Goal: Information Seeking & Learning: Learn about a topic

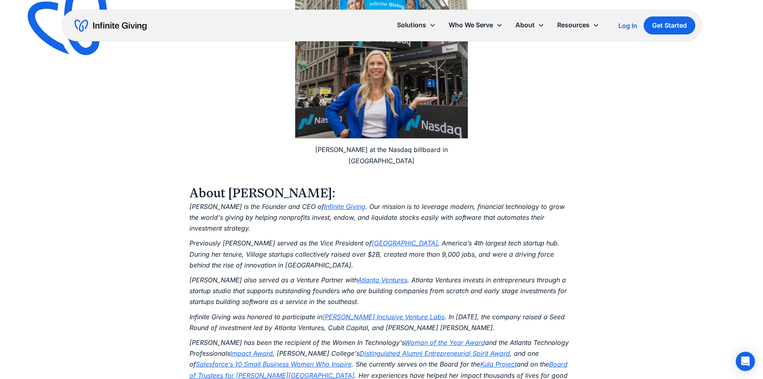
scroll to position [1162, 0]
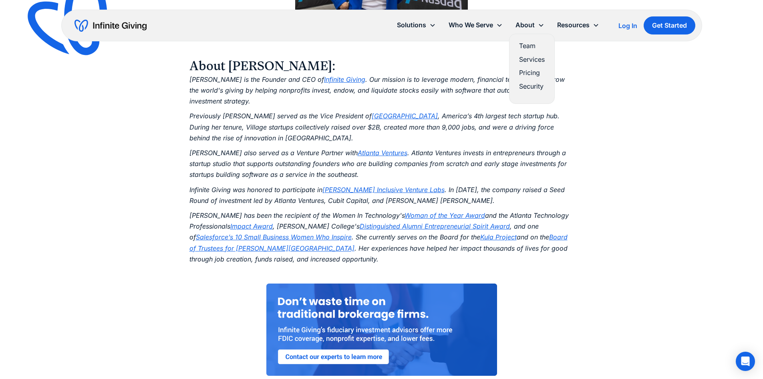
click at [523, 43] on link "Team" at bounding box center [532, 45] width 26 height 11
